Goal: Information Seeking & Learning: Learn about a topic

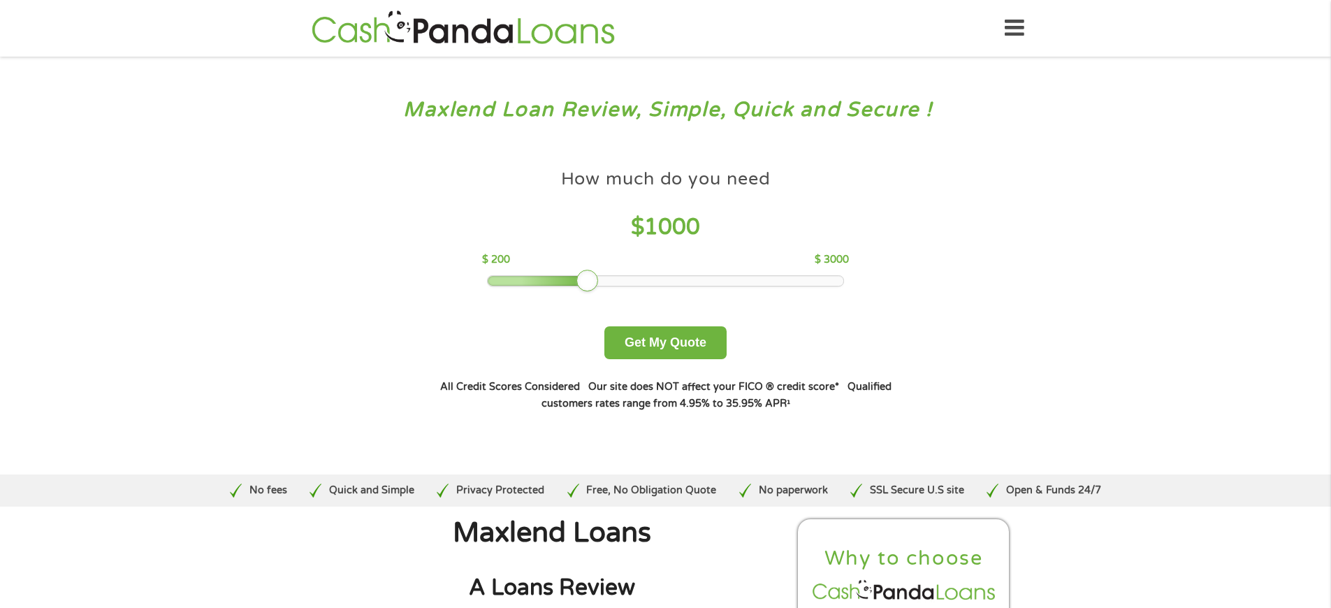
scroll to position [3798, 0]
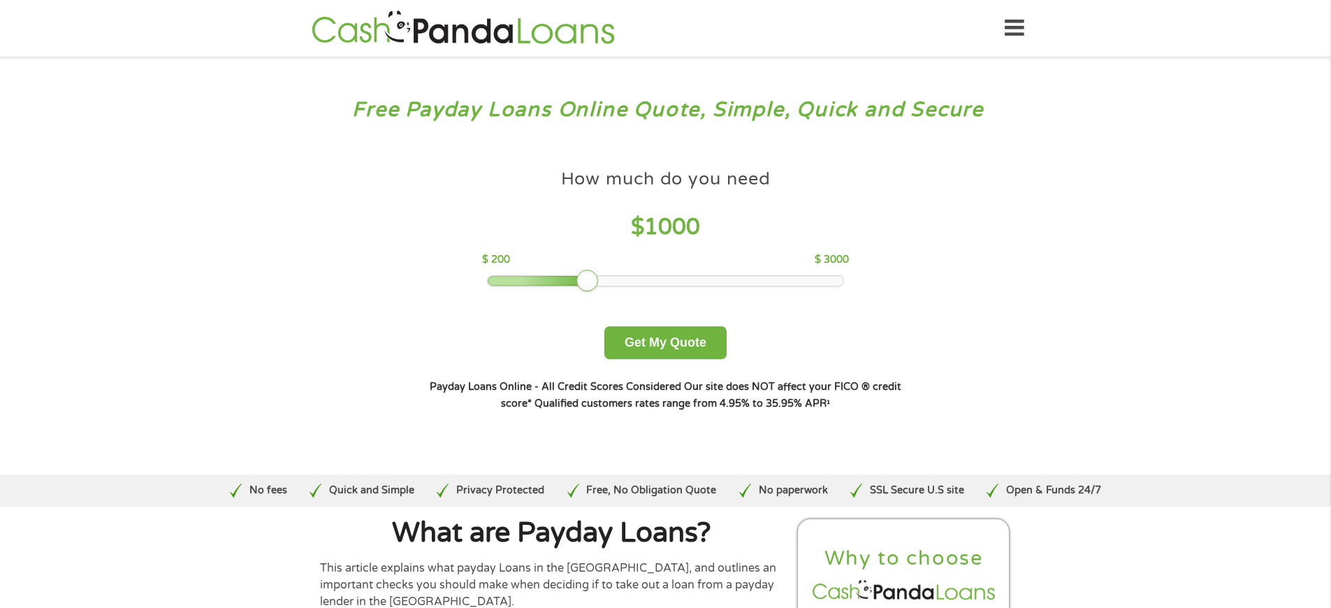
scroll to position [4576, 0]
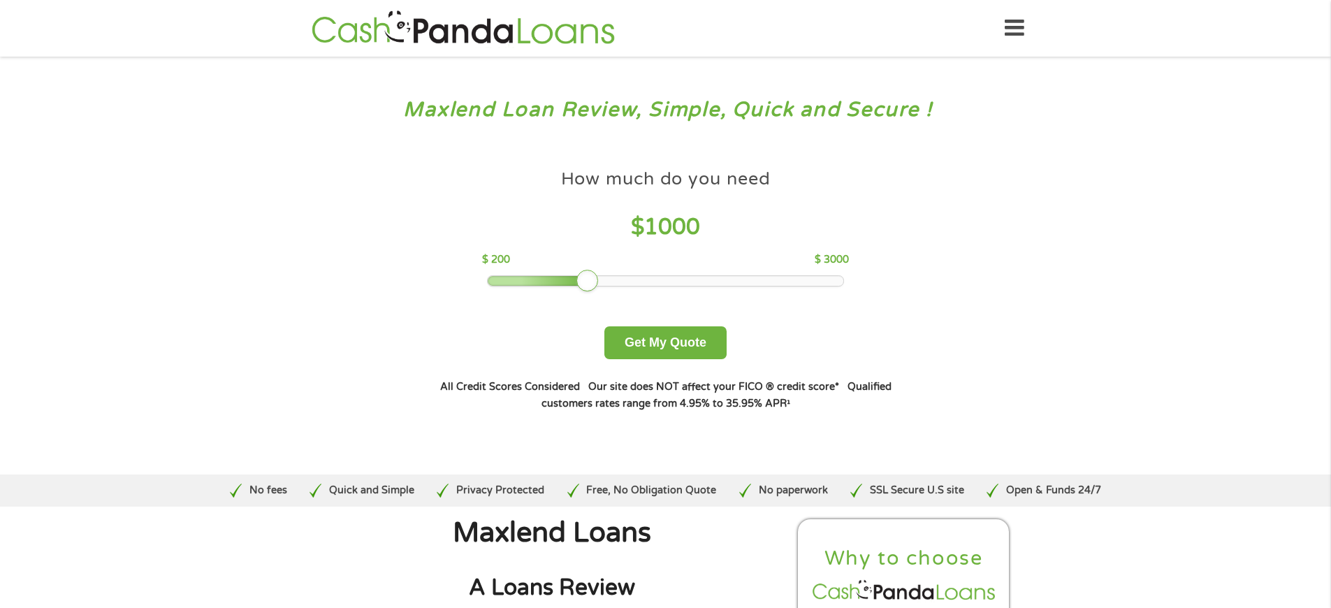
scroll to position [4841, 0]
